Goal: Information Seeking & Learning: Learn about a topic

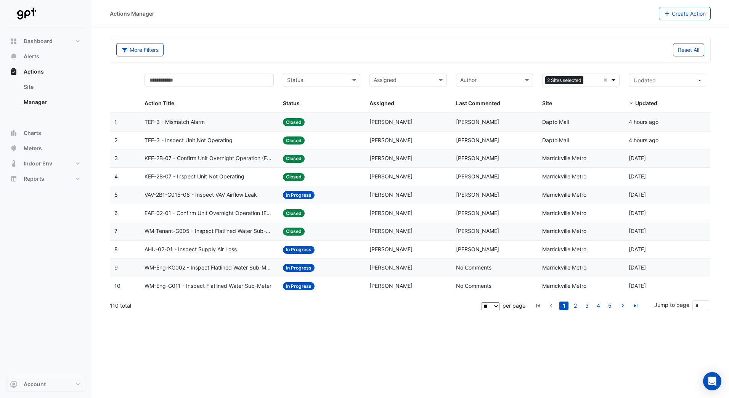
click at [613, 80] on span at bounding box center [614, 80] width 10 height 9
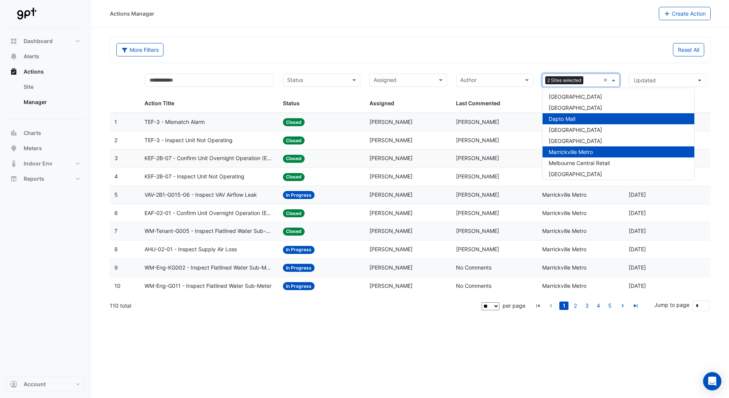
click at [578, 118] on div "Dapto Mall" at bounding box center [618, 118] width 152 height 11
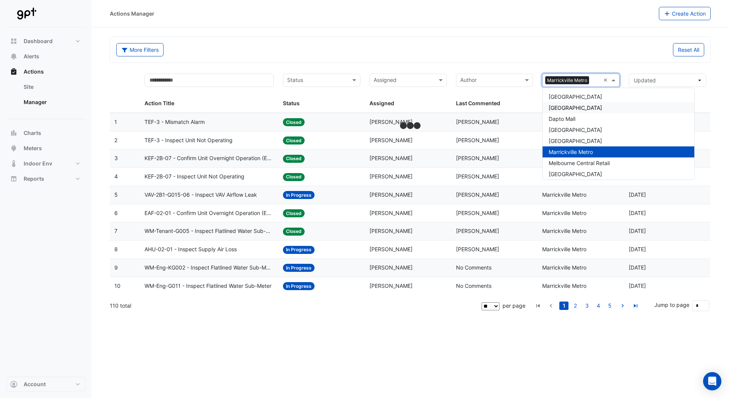
click at [590, 45] on div "Reset All" at bounding box center [559, 49] width 298 height 13
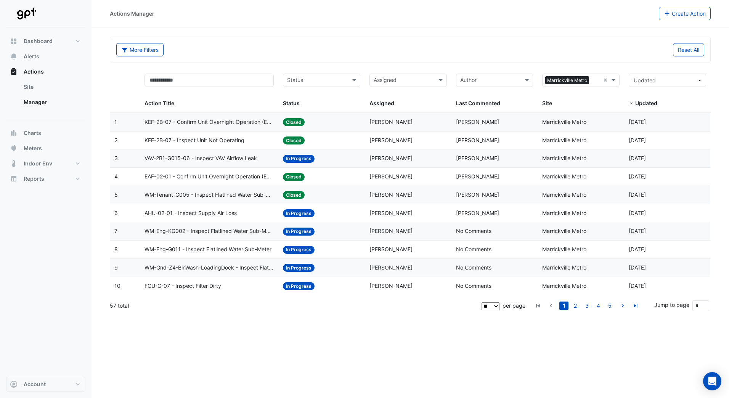
click at [244, 157] on span "VAV-2B1-G015-06 - Inspect VAV Airflow Leak" at bounding box center [200, 158] width 112 height 9
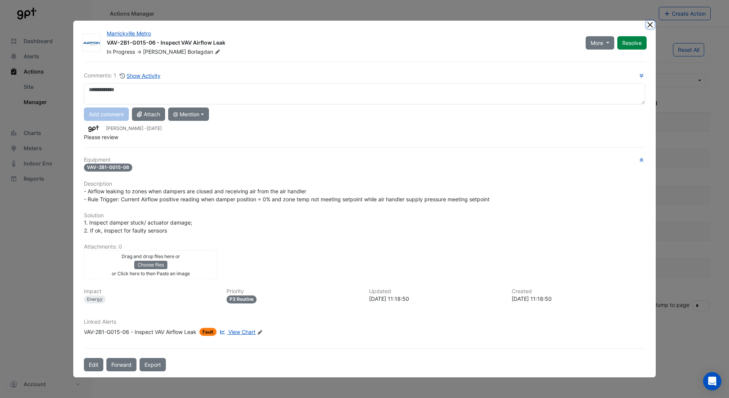
click at [650, 24] on button "Close" at bounding box center [650, 25] width 8 height 8
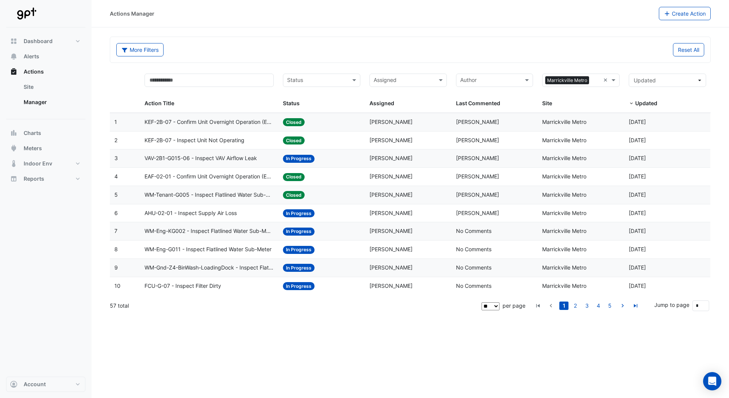
click at [261, 119] on span "KEF-2B-07 - Confirm Unit Overnight Operation (Energy Waste)" at bounding box center [208, 122] width 129 height 9
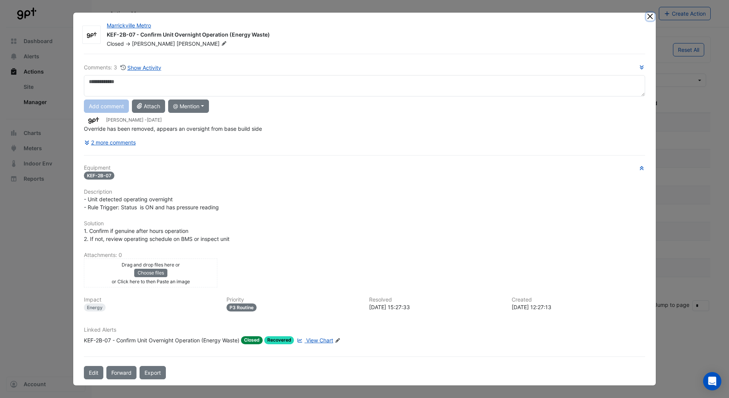
click at [648, 18] on button "Close" at bounding box center [650, 17] width 8 height 8
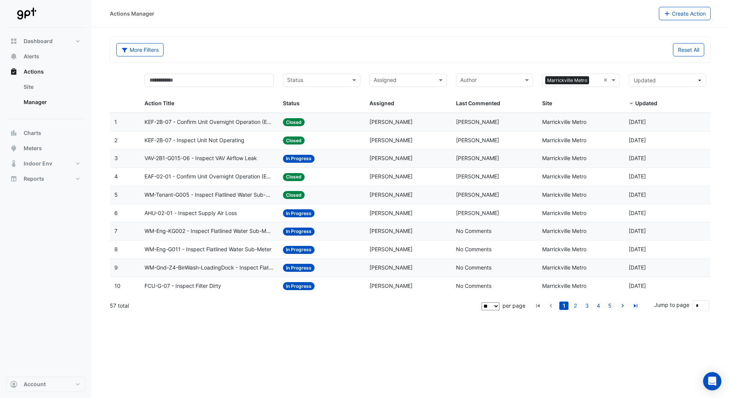
click at [224, 157] on span "VAV-2B1-G015-06 - Inspect VAV Airflow Leak" at bounding box center [200, 158] width 112 height 9
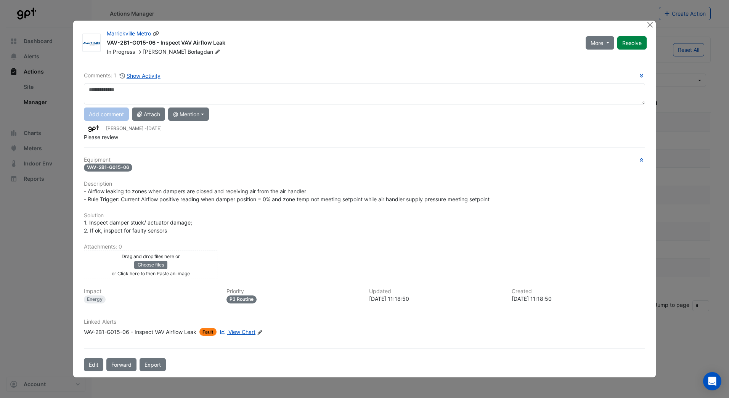
click at [176, 53] on span "[PERSON_NAME]" at bounding box center [164, 51] width 43 height 6
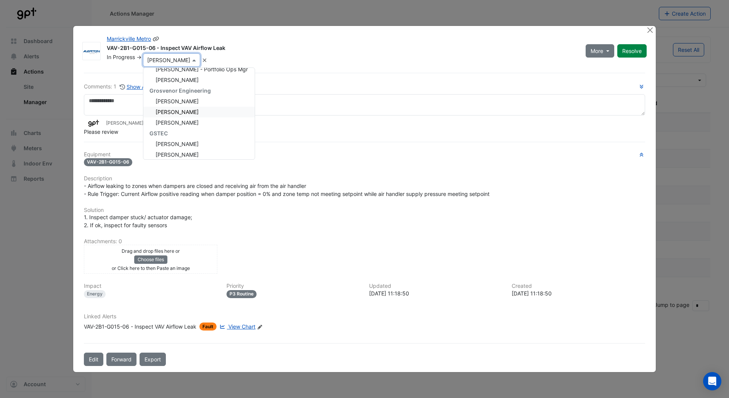
scroll to position [145, 0]
click at [190, 101] on span "[PERSON_NAME]​" at bounding box center [176, 101] width 43 height 6
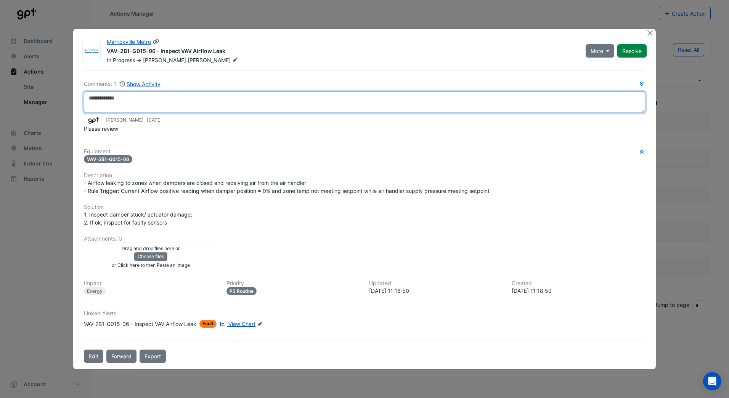
click at [179, 104] on textarea at bounding box center [364, 101] width 561 height 21
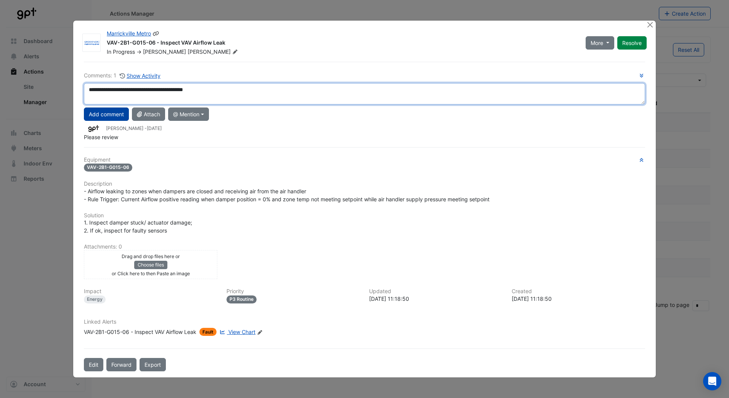
type textarea "**********"
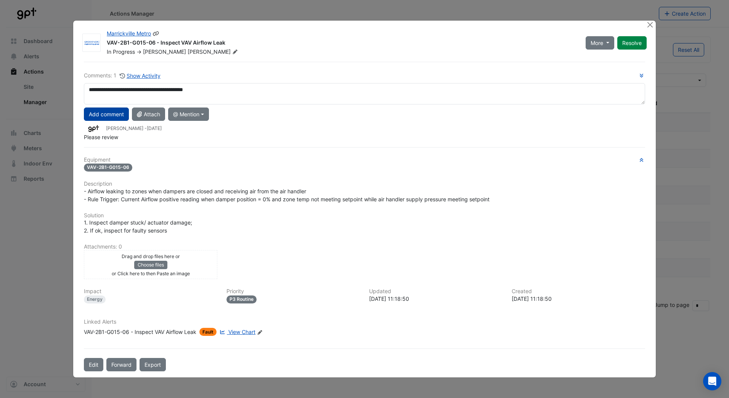
click at [116, 113] on button "Add comment" at bounding box center [106, 113] width 45 height 13
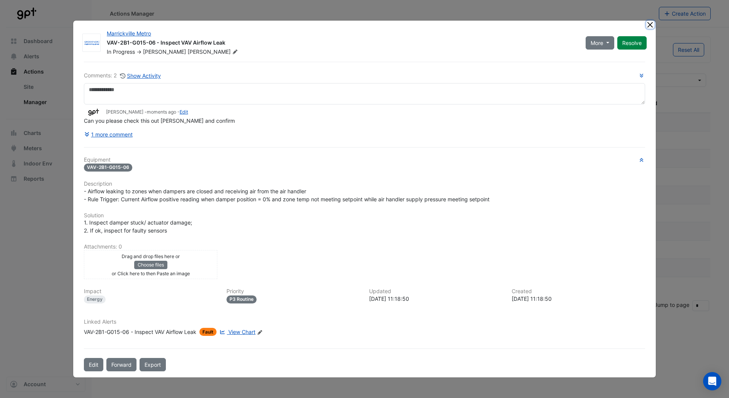
click at [650, 22] on button "Close" at bounding box center [650, 25] width 8 height 8
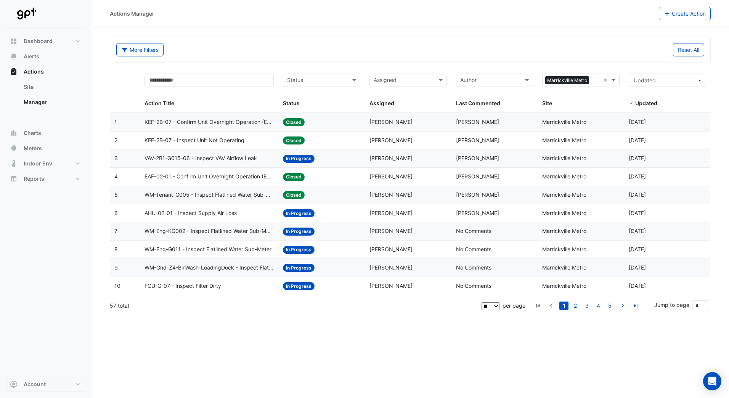
click at [232, 212] on span "AHU-02-01 - Inspect Supply Air Loss" at bounding box center [190, 213] width 92 height 9
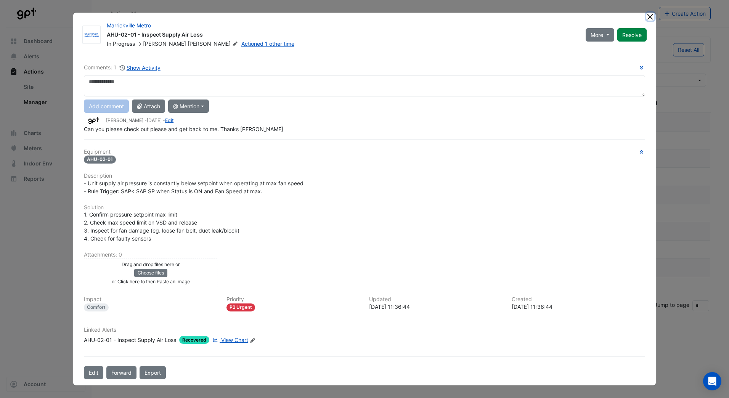
click at [649, 16] on button "Close" at bounding box center [650, 17] width 8 height 8
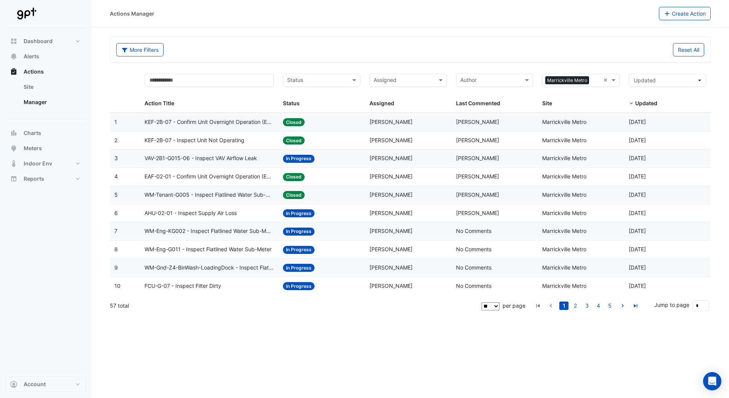
click at [216, 230] on span "WM-Eng-KG002 - Inspect Flatlined Water Sub-Meter" at bounding box center [208, 231] width 129 height 9
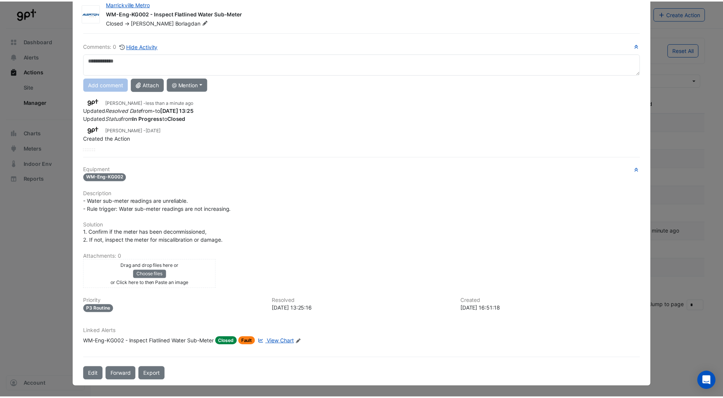
scroll to position [0, 0]
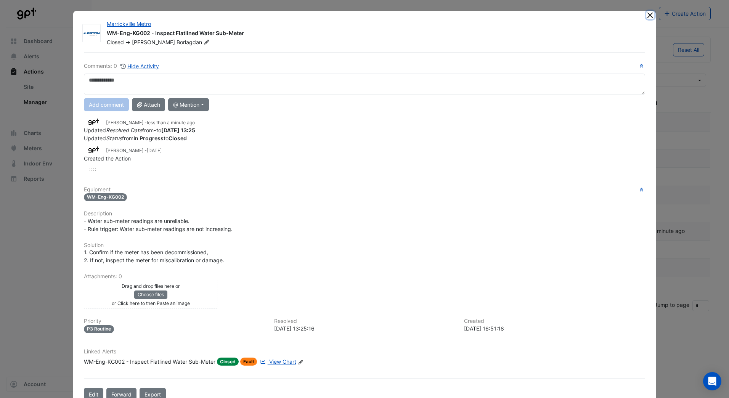
click at [646, 17] on button "Close" at bounding box center [650, 15] width 8 height 8
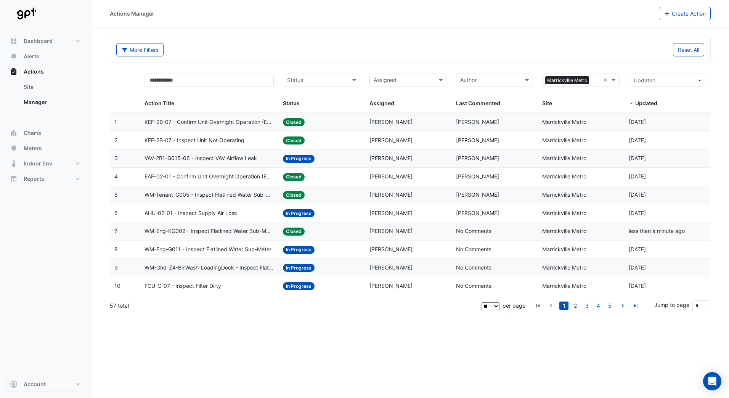
click at [206, 269] on span "WM-Gnd-Z4-BinWash-LoadingDock - Inspect Flatlined Water Sub-Meter" at bounding box center [208, 267] width 129 height 9
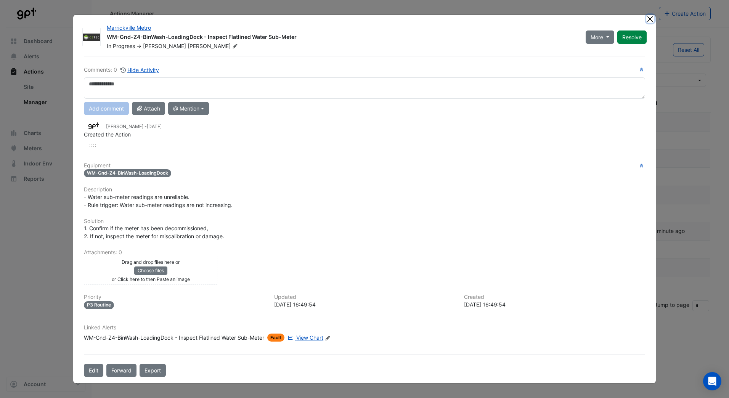
click at [651, 22] on button "Close" at bounding box center [650, 19] width 8 height 8
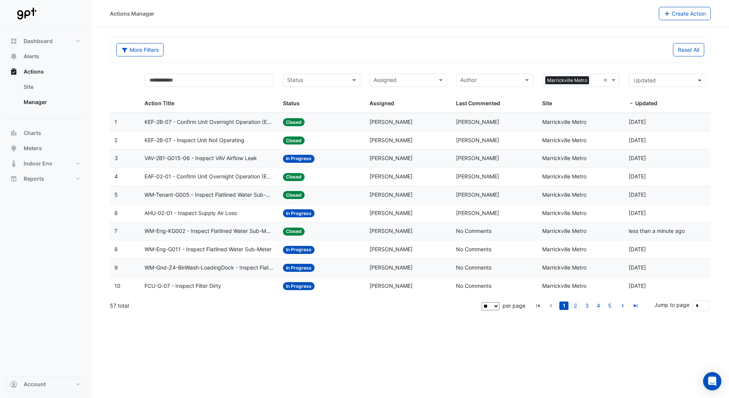
click at [575, 304] on link "2" at bounding box center [574, 305] width 9 height 8
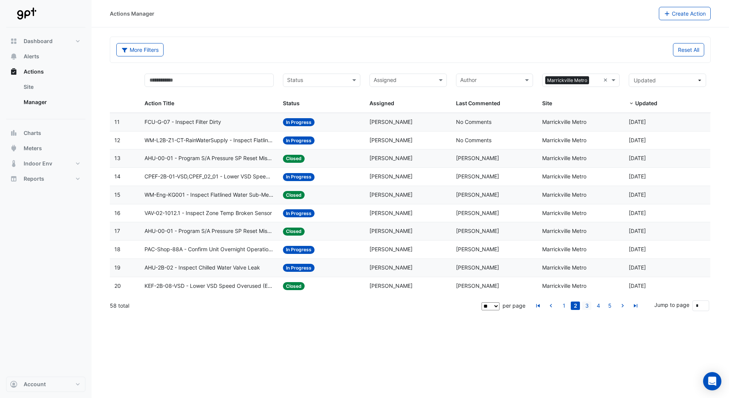
click at [589, 304] on link "3" at bounding box center [586, 305] width 9 height 8
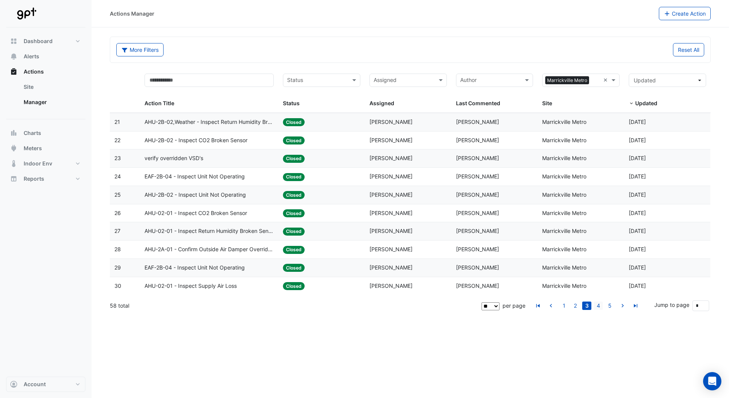
click at [598, 305] on link "4" at bounding box center [597, 305] width 9 height 8
click at [576, 304] on link "3" at bounding box center [574, 305] width 9 height 8
click at [352, 78] on span at bounding box center [355, 80] width 10 height 9
click at [337, 63] on form "More Filters Reset All Status Assigned × Marrickville Metro × Action Title Stat…" at bounding box center [410, 176] width 601 height 279
click at [563, 304] on link "1" at bounding box center [563, 305] width 9 height 8
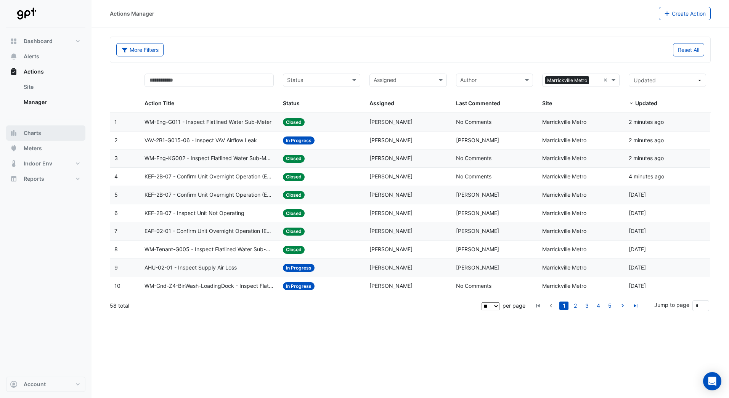
click at [39, 134] on span "Charts" at bounding box center [33, 133] width 18 height 8
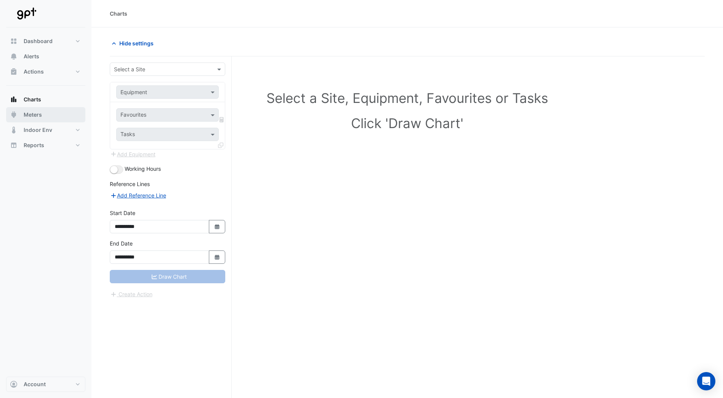
click at [40, 117] on span "Meters" at bounding box center [33, 115] width 18 height 8
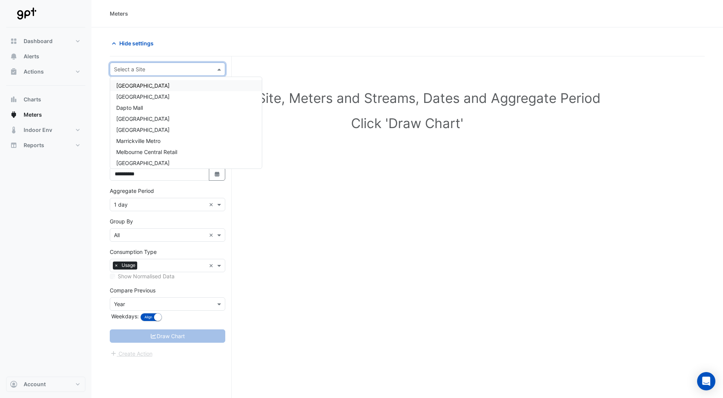
click at [219, 70] on span at bounding box center [220, 69] width 10 height 8
click at [181, 139] on div "Marrickville Metro" at bounding box center [186, 140] width 152 height 11
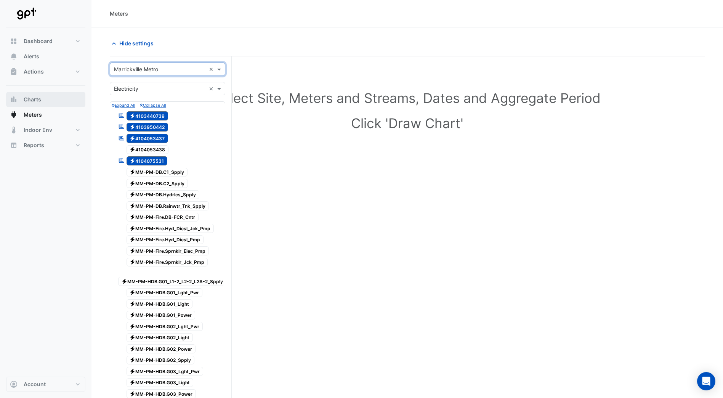
click at [28, 101] on span "Charts" at bounding box center [33, 100] width 18 height 8
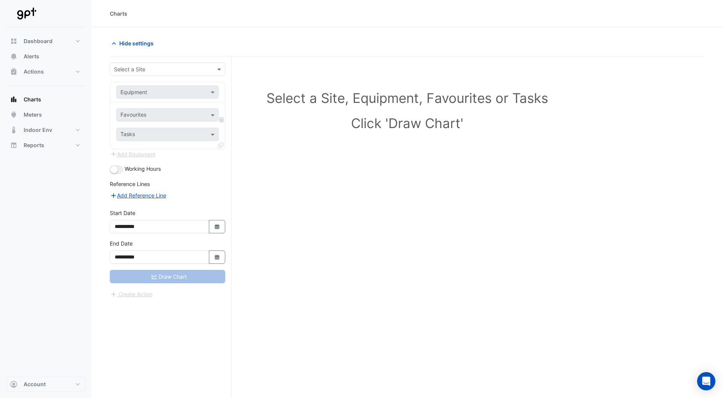
click at [171, 71] on input "text" at bounding box center [160, 70] width 92 height 8
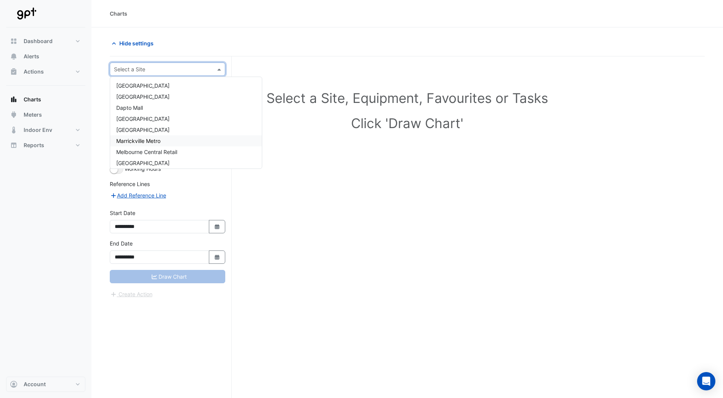
click at [160, 140] on span "Marrickville Metro" at bounding box center [138, 141] width 44 height 6
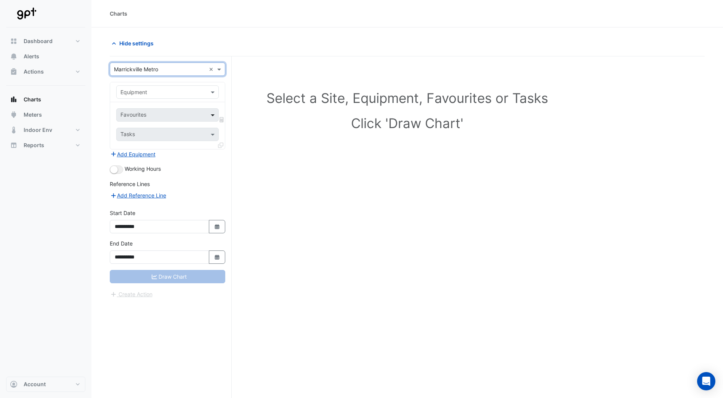
click at [210, 114] on span at bounding box center [214, 115] width 10 height 8
click at [207, 92] on div at bounding box center [168, 92] width 102 height 9
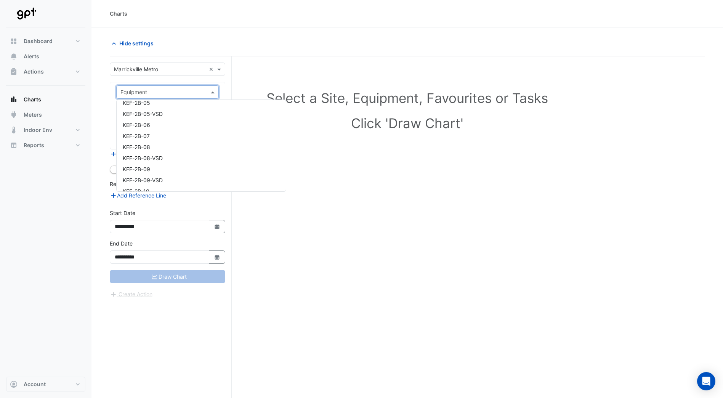
scroll to position [2349, 0]
click at [179, 149] on div "KEF-2B-08" at bounding box center [201, 146] width 169 height 11
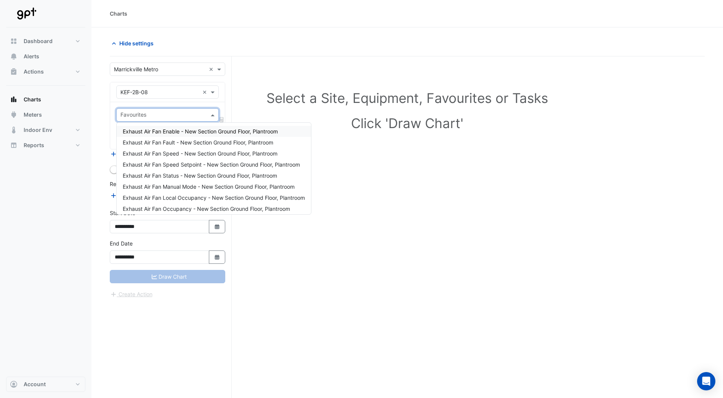
click at [213, 116] on span at bounding box center [214, 115] width 10 height 8
click at [212, 174] on span "Exhaust Air Fan Status - New Section Ground Floor, Plantroom" at bounding box center [200, 172] width 154 height 6
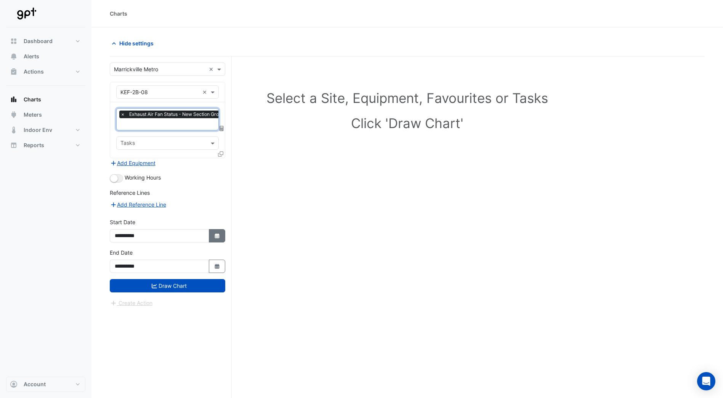
click at [216, 236] on icon "Select Date" at bounding box center [217, 235] width 7 height 5
select select "*"
select select "****"
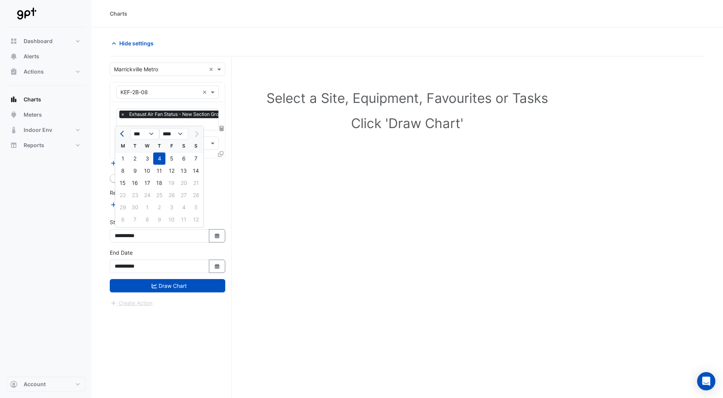
click at [122, 135] on span "Previous month" at bounding box center [123, 134] width 6 height 6
select select "*"
click at [173, 160] on div "1" at bounding box center [171, 158] width 12 height 12
type input "**********"
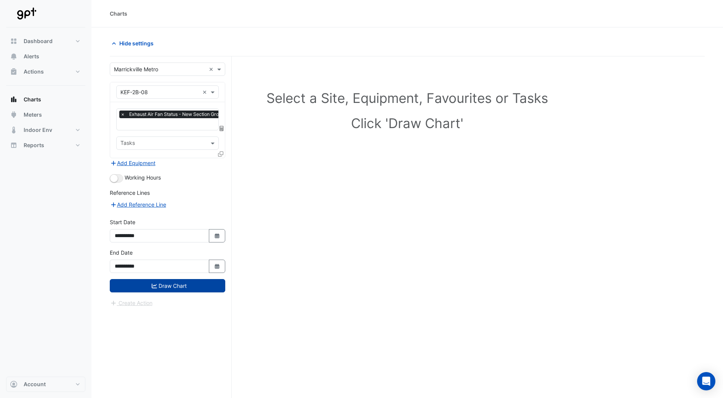
click at [182, 284] on button "Draw Chart" at bounding box center [167, 285] width 115 height 13
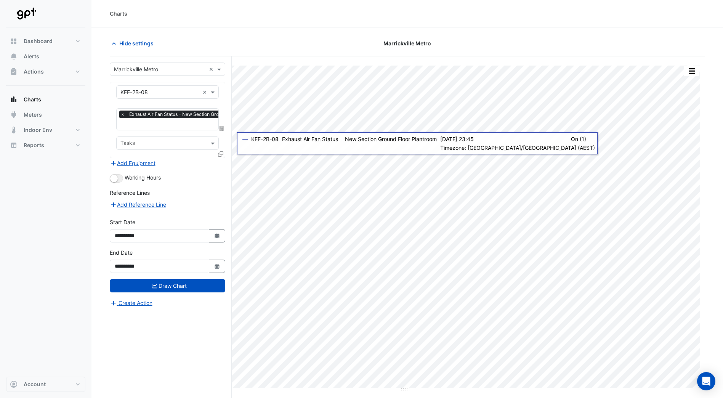
click at [150, 126] on input "text" at bounding box center [193, 125] width 147 height 8
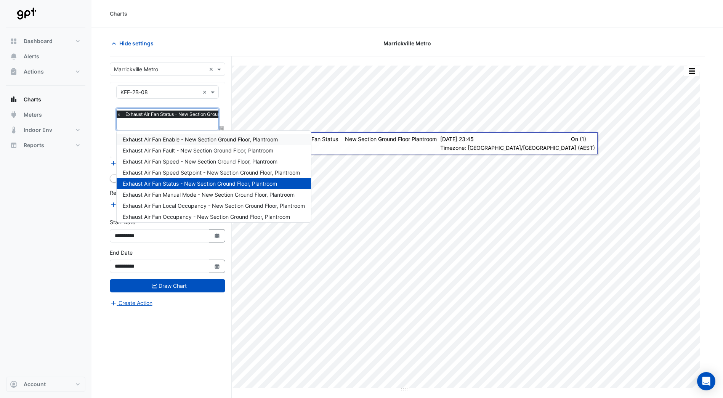
click at [199, 137] on span "Exhaust Air Fan Enable - New Section Ground Floor, Plantroom" at bounding box center [200, 139] width 155 height 6
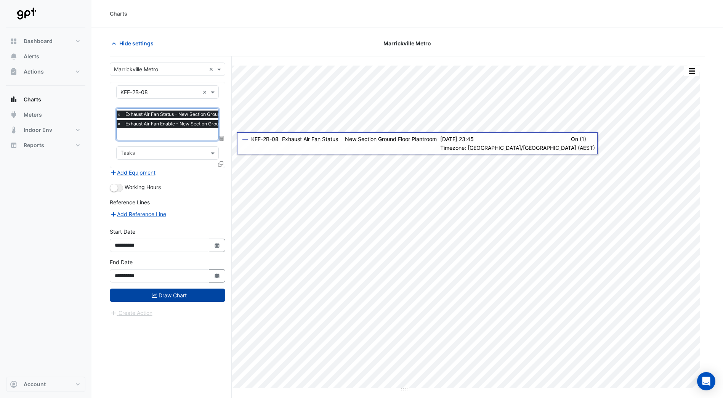
click at [197, 290] on button "Draw Chart" at bounding box center [167, 294] width 115 height 13
